Goal: Information Seeking & Learning: Learn about a topic

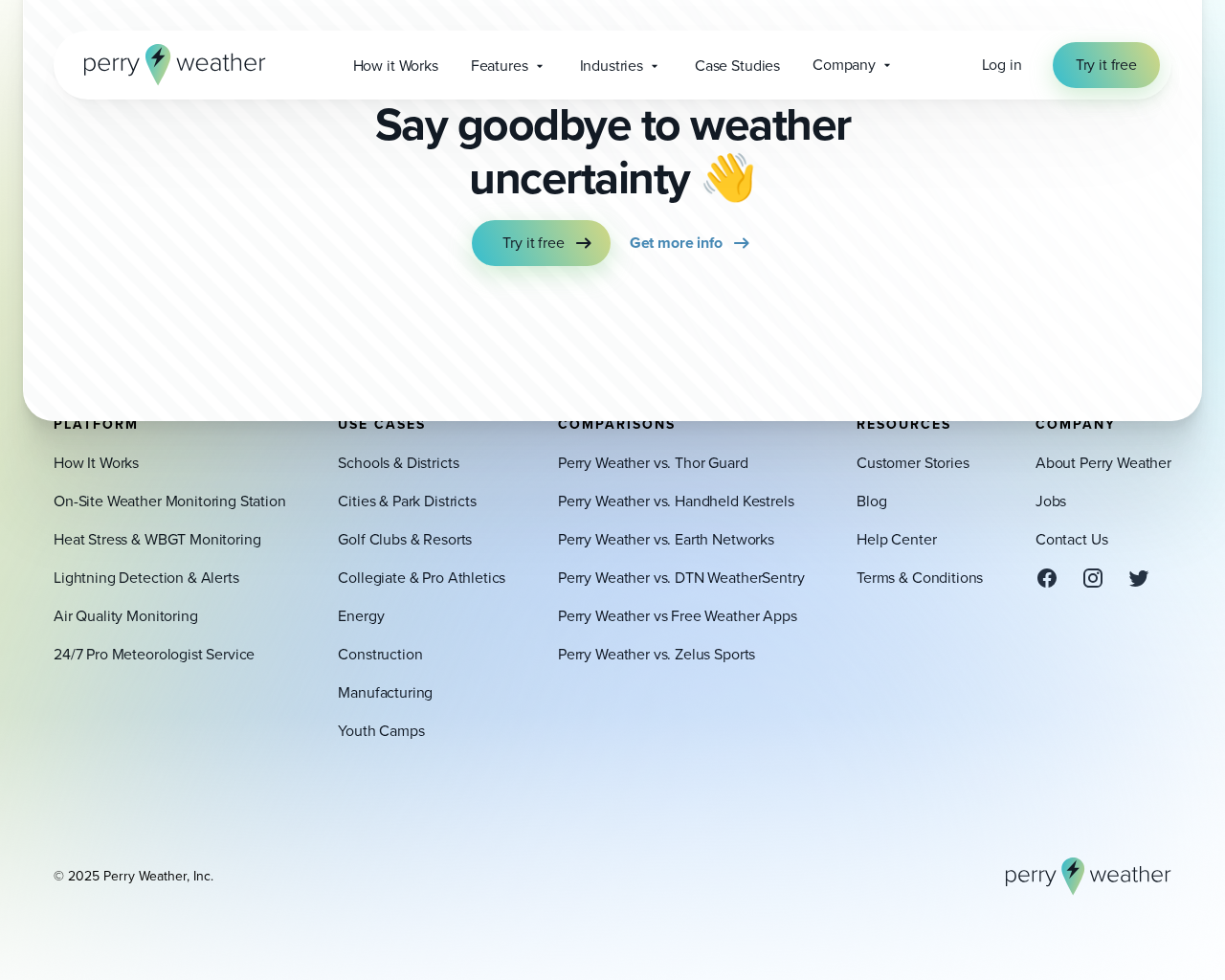
scroll to position [4997, 0]
